Goal: Go to known website: Access a specific website the user already knows

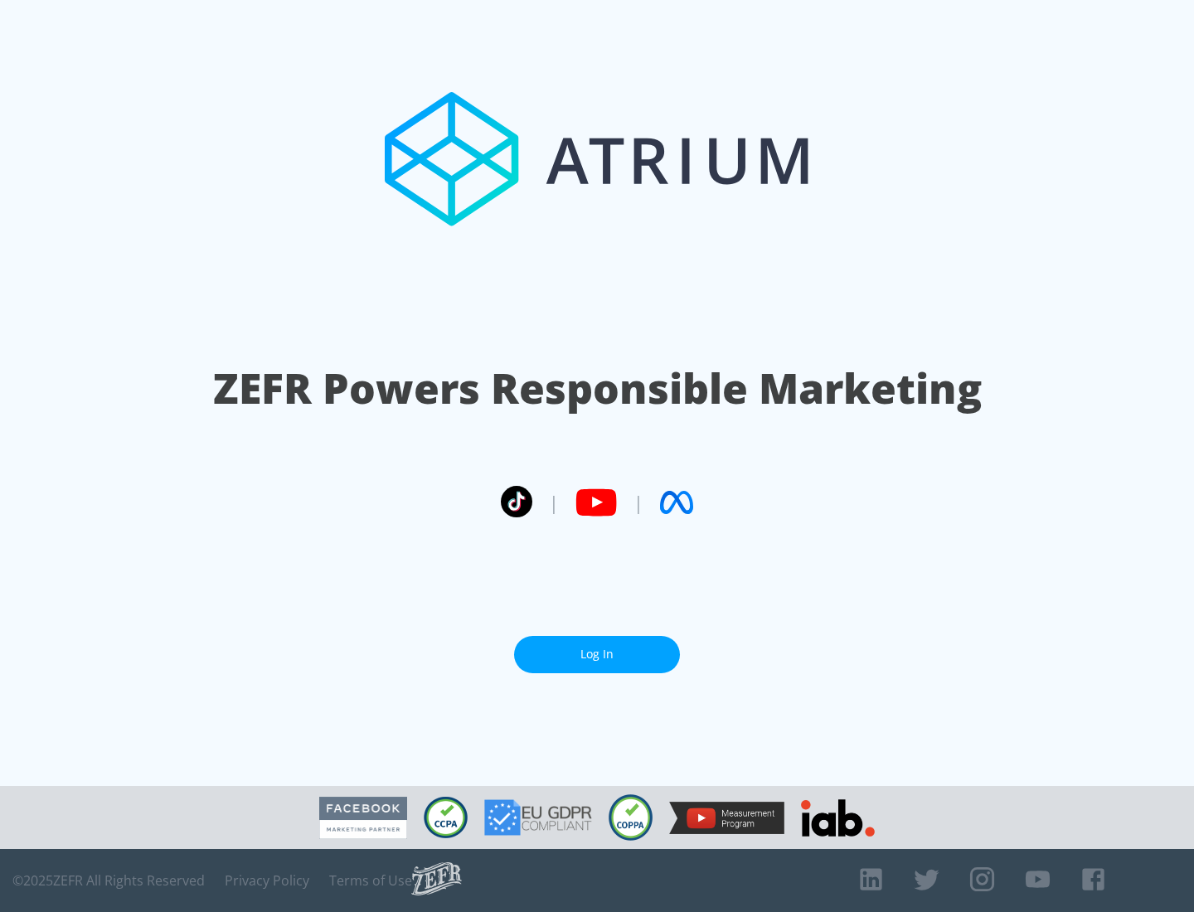
click at [597, 654] on link "Log In" at bounding box center [597, 654] width 166 height 37
